Goal: Task Accomplishment & Management: Use online tool/utility

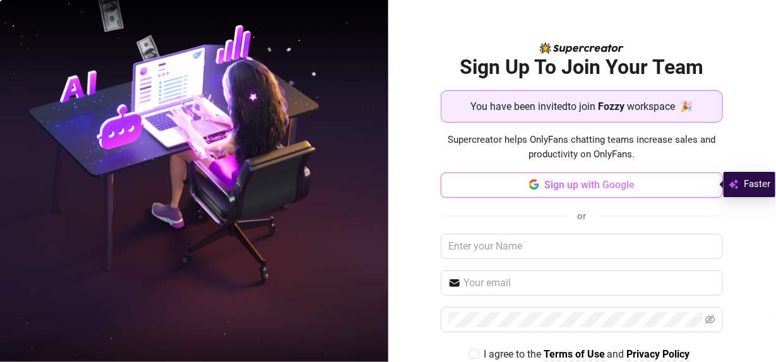
click at [637, 178] on button "Sign up with Google" at bounding box center [582, 184] width 282 height 25
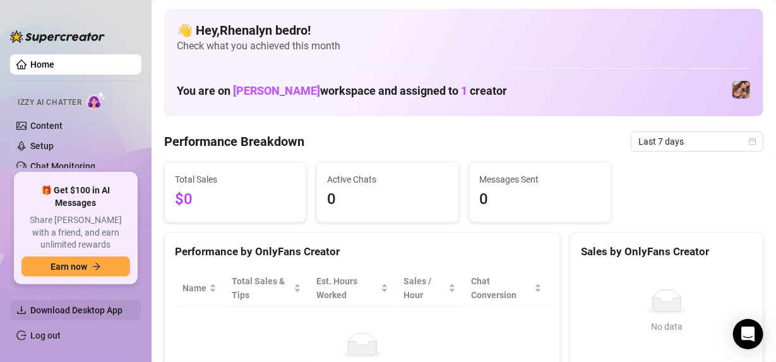
click at [76, 314] on span "Download Desktop App" at bounding box center [76, 310] width 92 height 10
